Goal: Information Seeking & Learning: Find specific fact

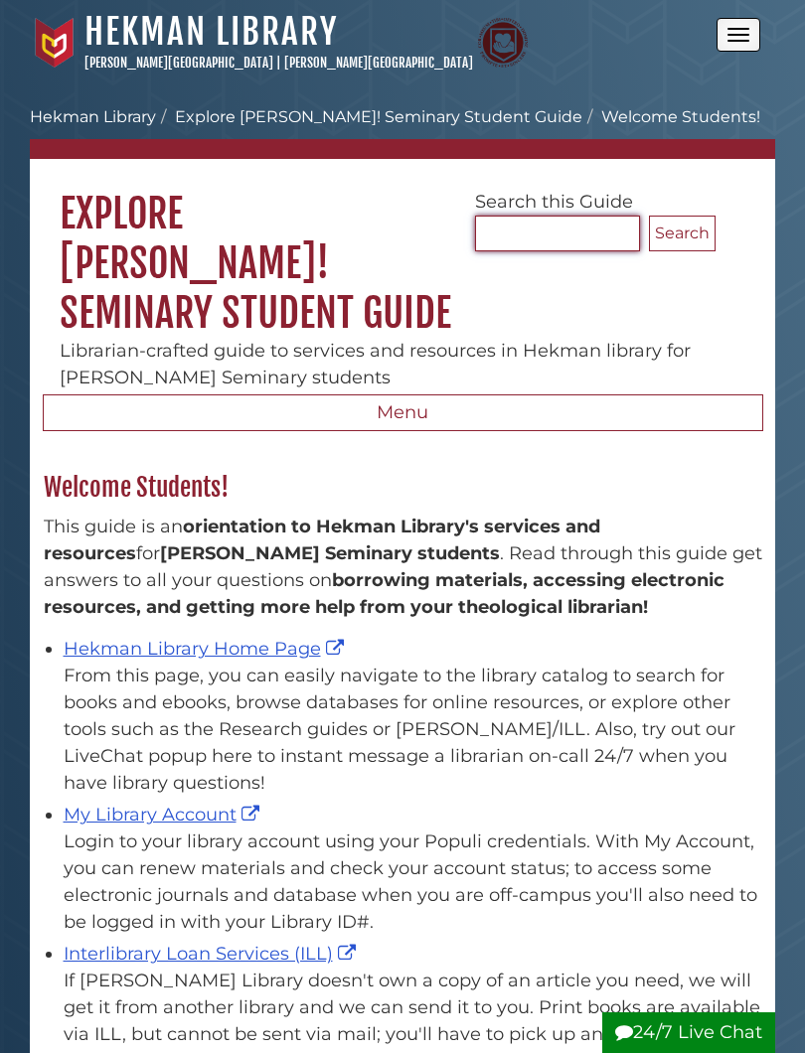
click at [562, 237] on input "Search..." at bounding box center [557, 234] width 165 height 36
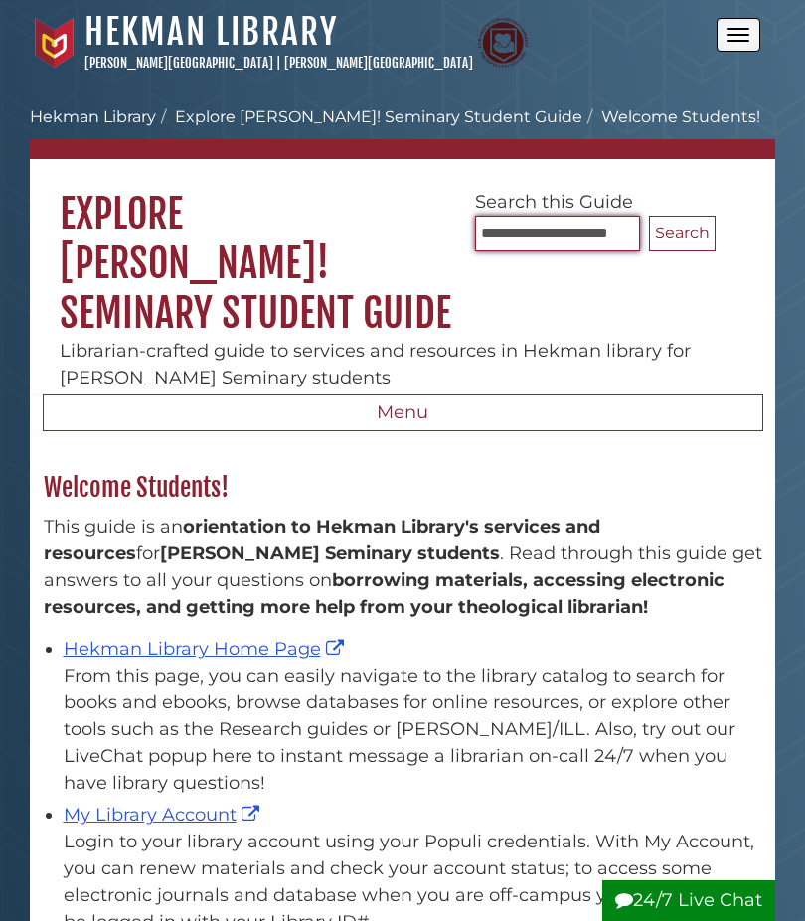
type input "**********"
click at [687, 216] on button "Search" at bounding box center [682, 234] width 67 height 36
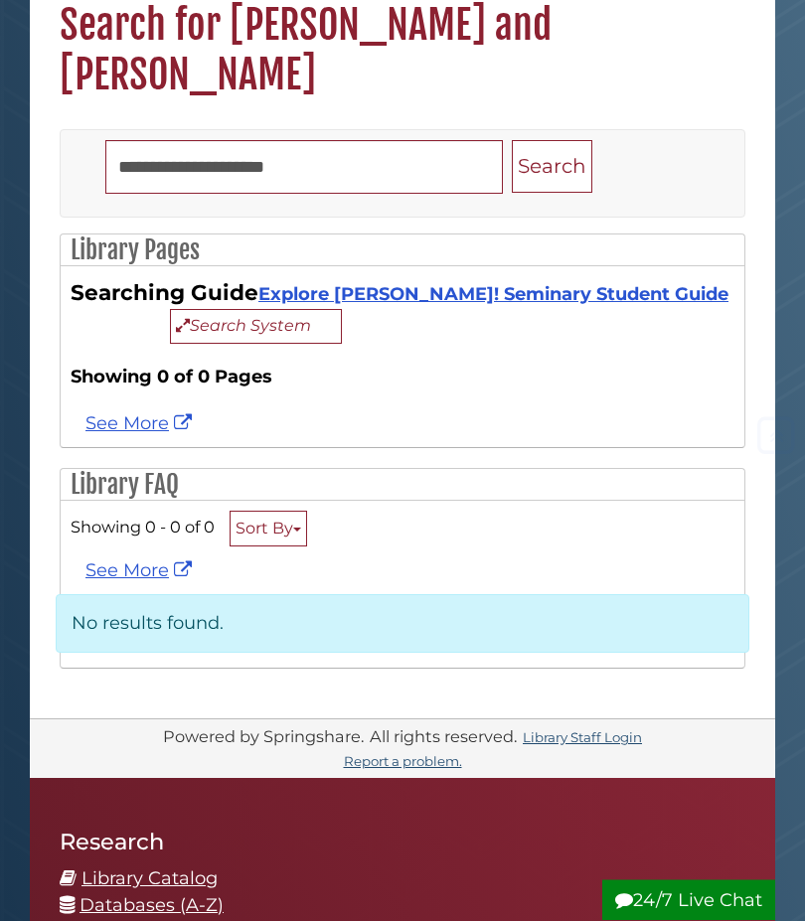
scroll to position [189, 0]
click at [566, 283] on link "Explore [PERSON_NAME]! Seminary Student Guide" at bounding box center [493, 294] width 470 height 22
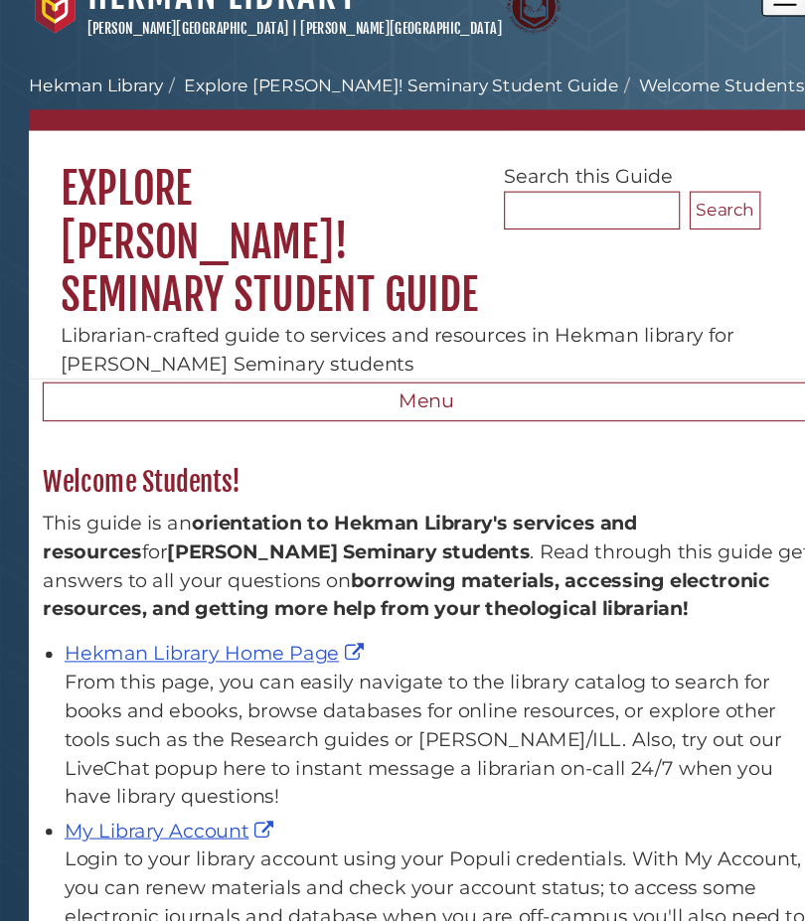
scroll to position [45, 0]
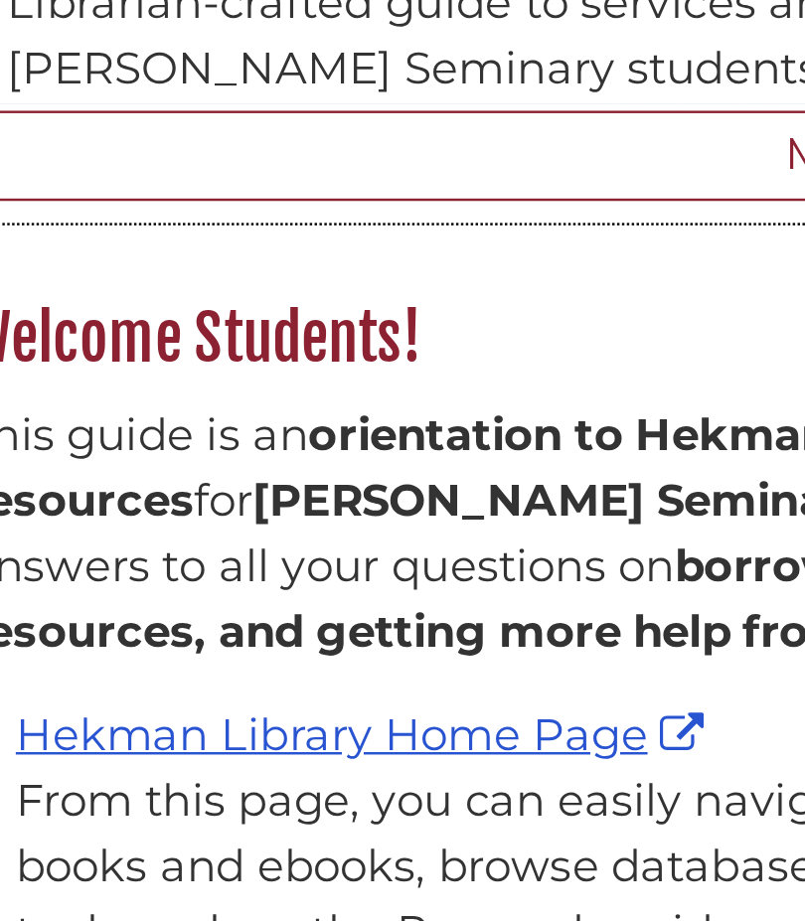
click at [256, 593] on link "Hekman Library Home Page" at bounding box center [206, 604] width 285 height 22
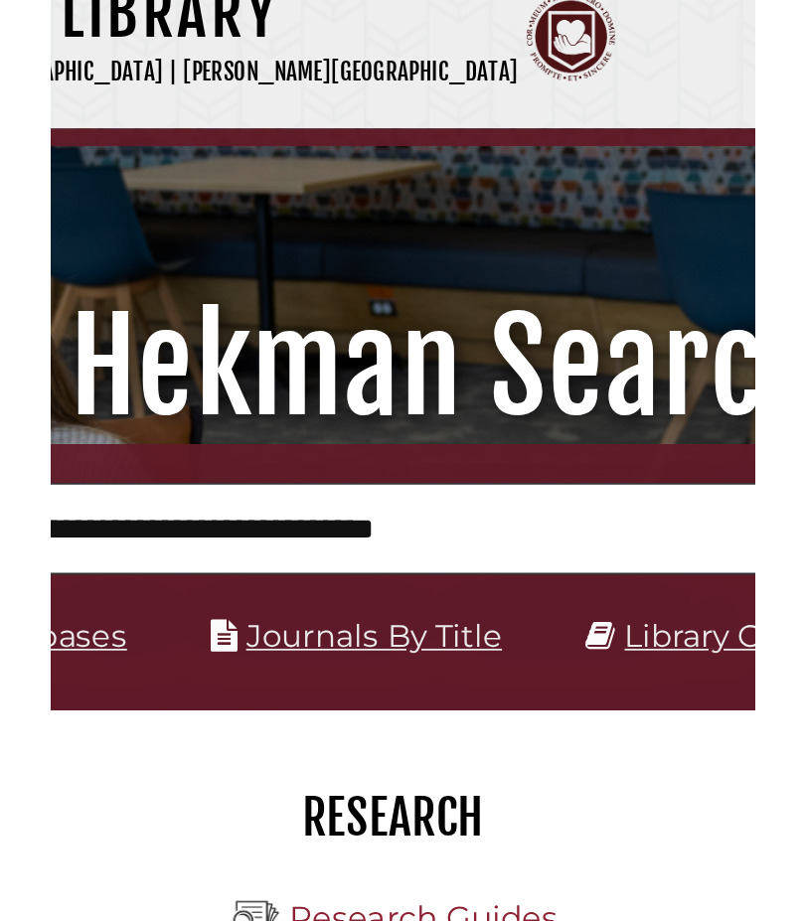
scroll to position [15, 0]
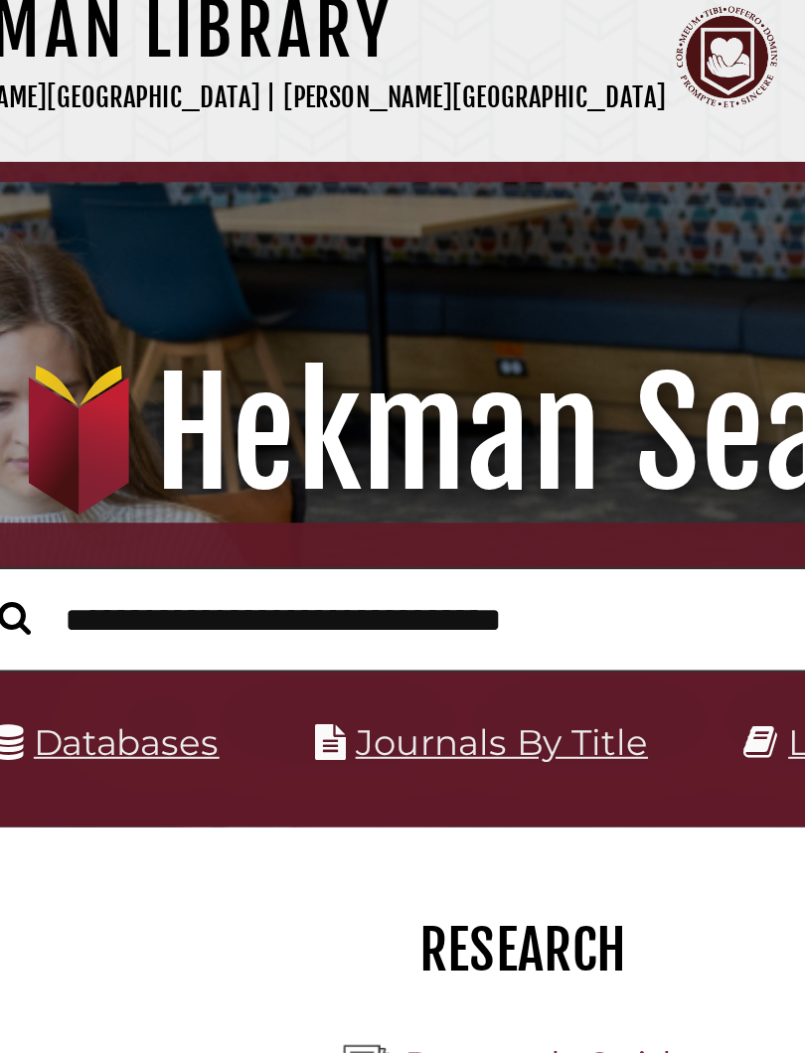
click at [298, 314] on input "text" at bounding box center [402, 307] width 572 height 53
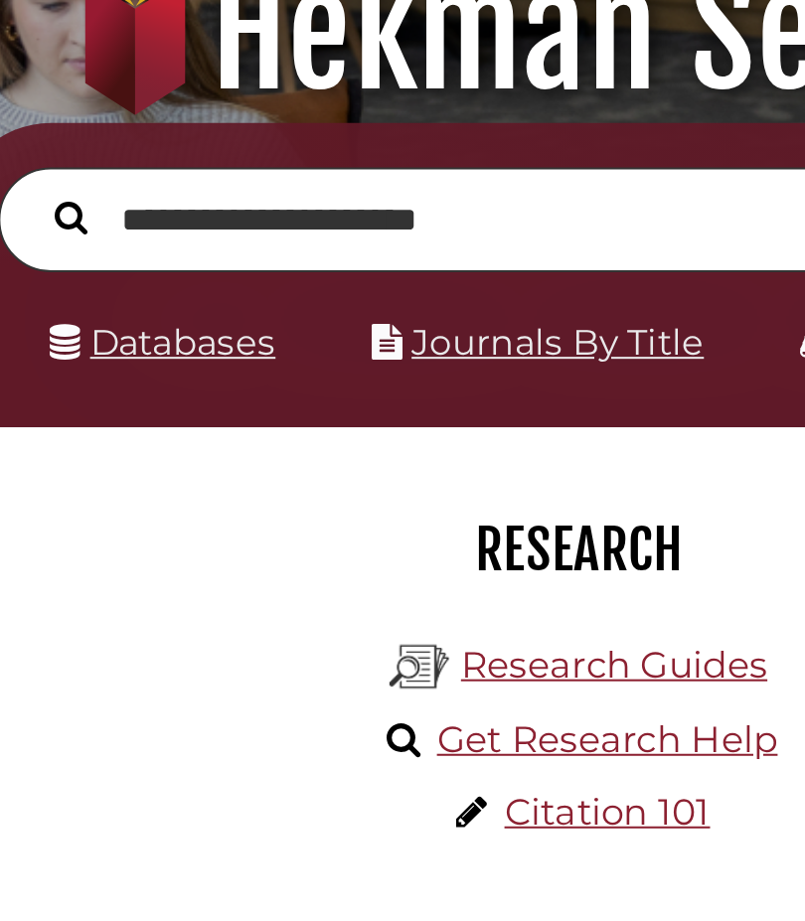
type input "**********"
click at [144, 298] on icon "Search" at bounding box center [152, 307] width 16 height 18
